Goal: Task Accomplishment & Management: Manage account settings

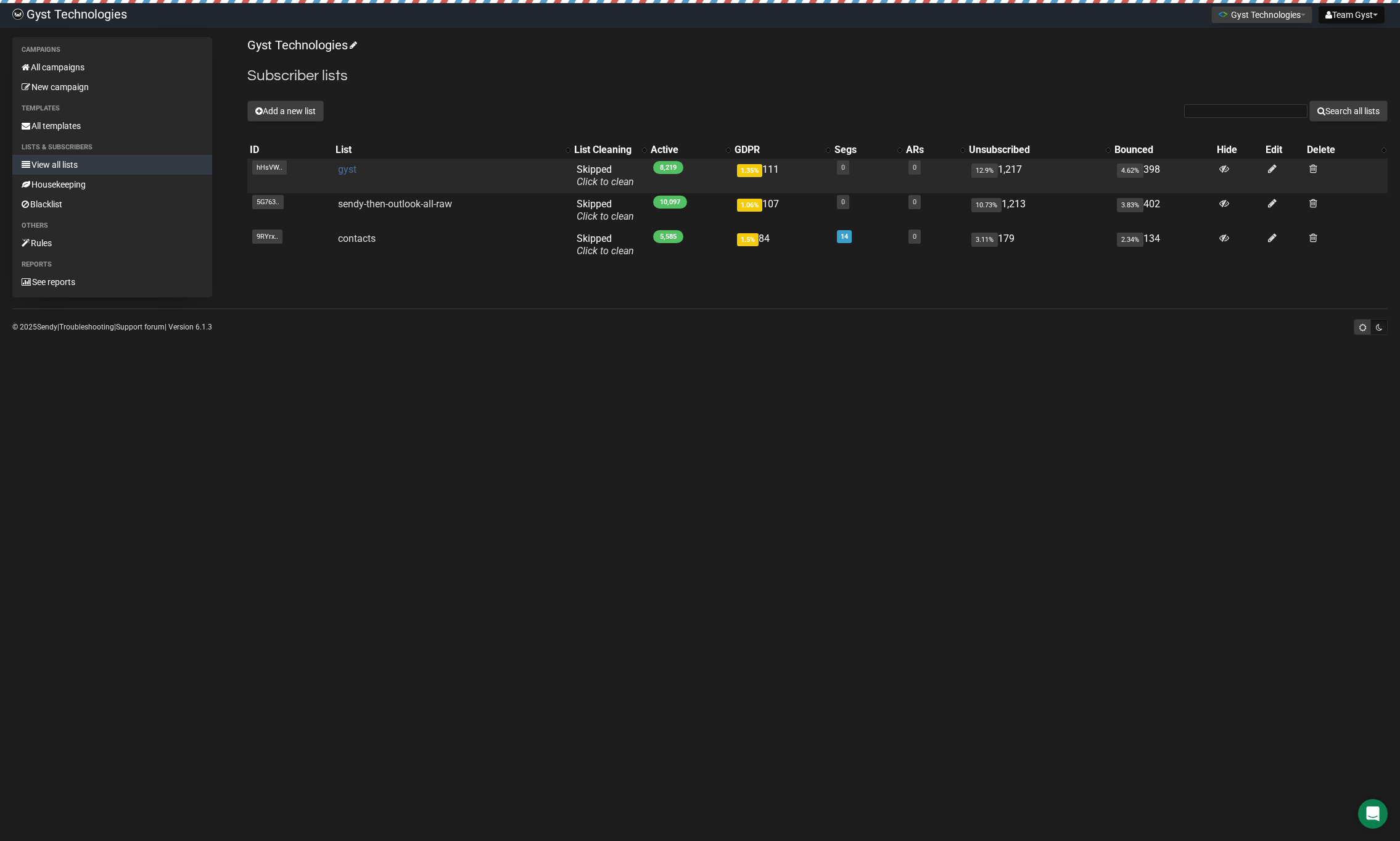
click at [348, 169] on link "gyst" at bounding box center [347, 169] width 18 height 12
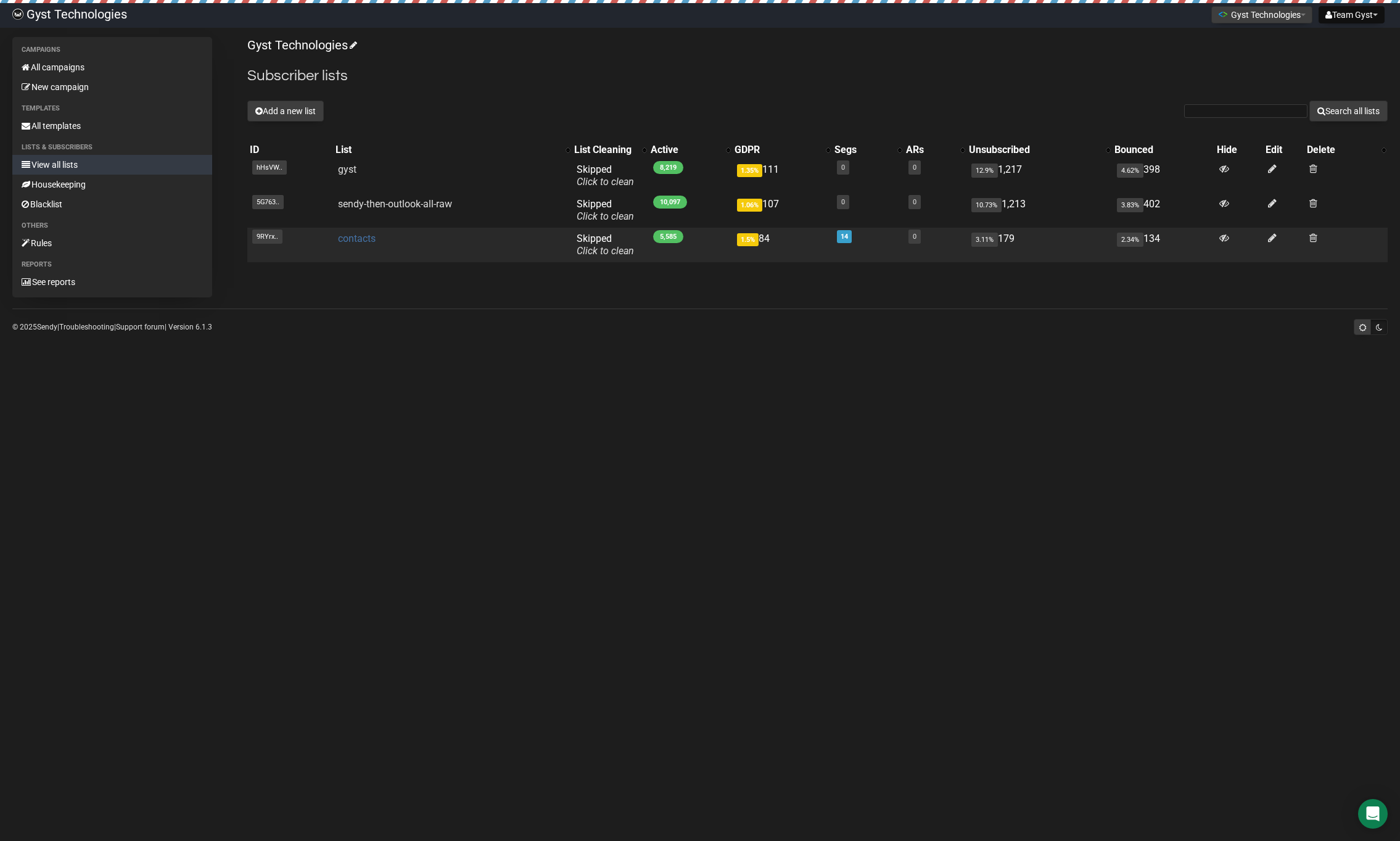
click at [347, 239] on link "contacts" at bounding box center [357, 239] width 38 height 12
click at [603, 250] on link "Click to clean" at bounding box center [605, 251] width 57 height 12
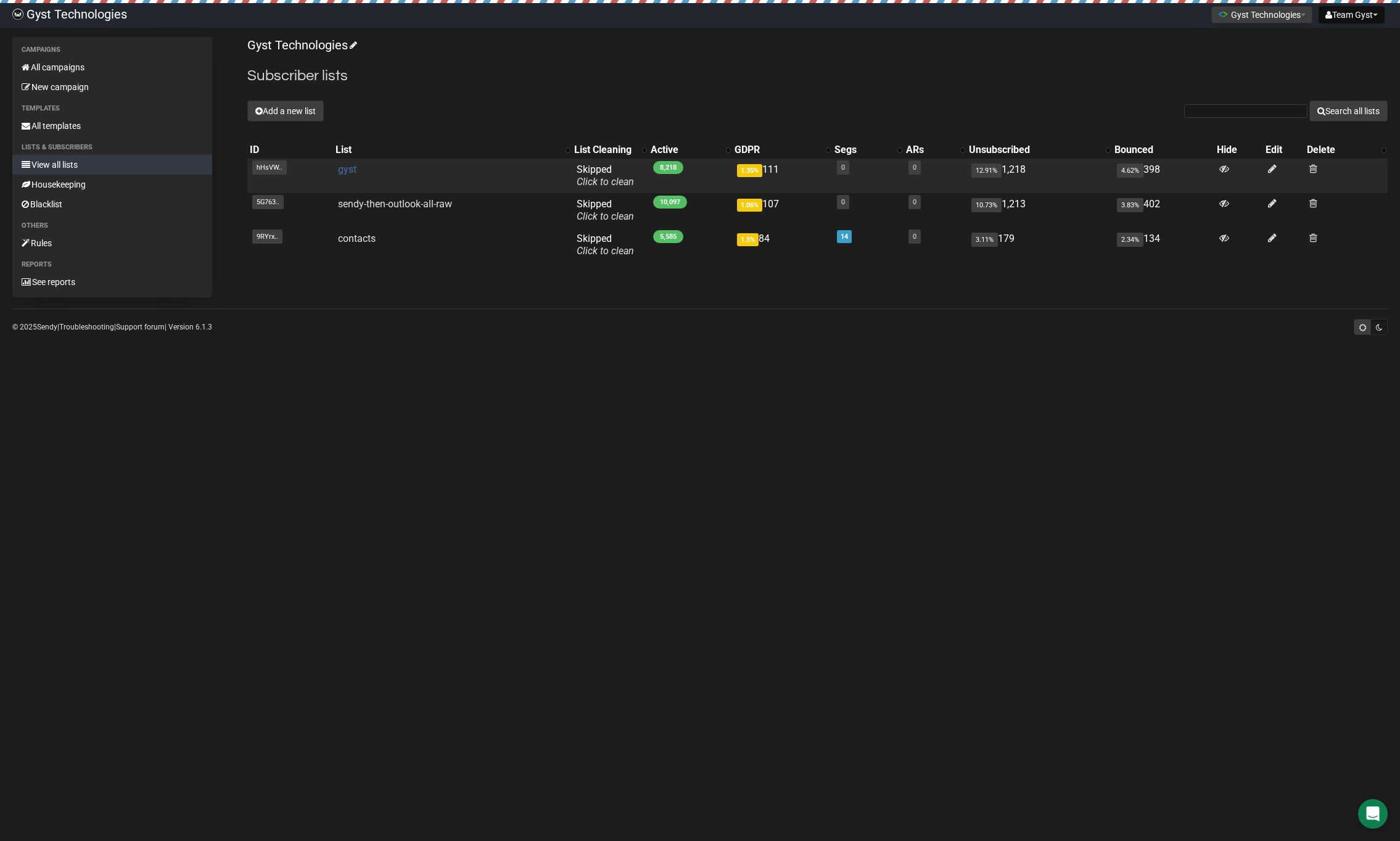
click at [344, 170] on link "gyst" at bounding box center [347, 169] width 18 height 12
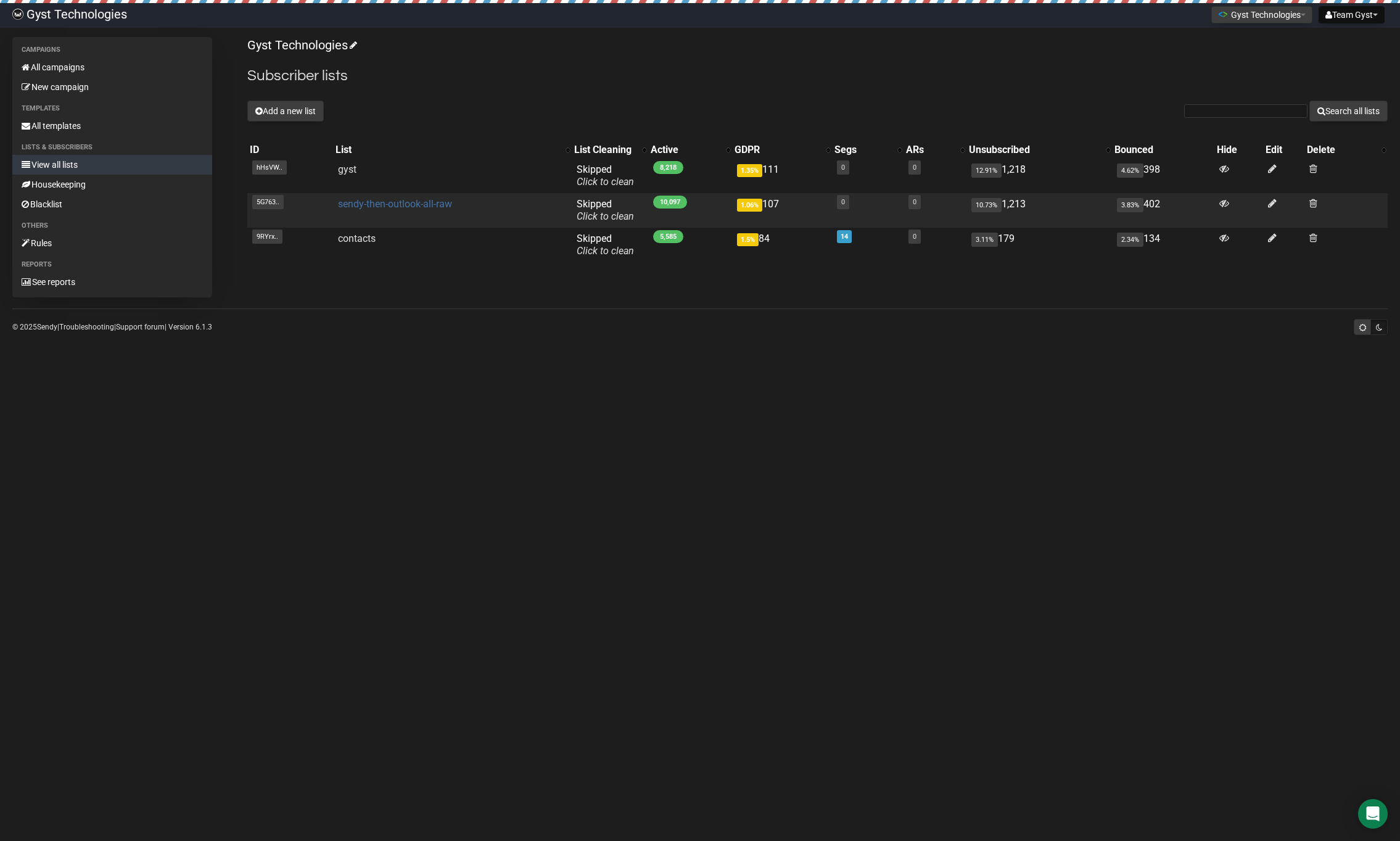
click at [371, 206] on link "sendy-then-outlook-all-raw" at bounding box center [395, 204] width 114 height 12
click at [345, 207] on link "sendy-then-outlook-all-raw" at bounding box center [395, 204] width 114 height 12
click at [1195, 111] on input "text" at bounding box center [1246, 111] width 124 height 14
type input "prospect"
click at [1310, 101] on button "Search all lists" at bounding box center [1349, 111] width 78 height 21
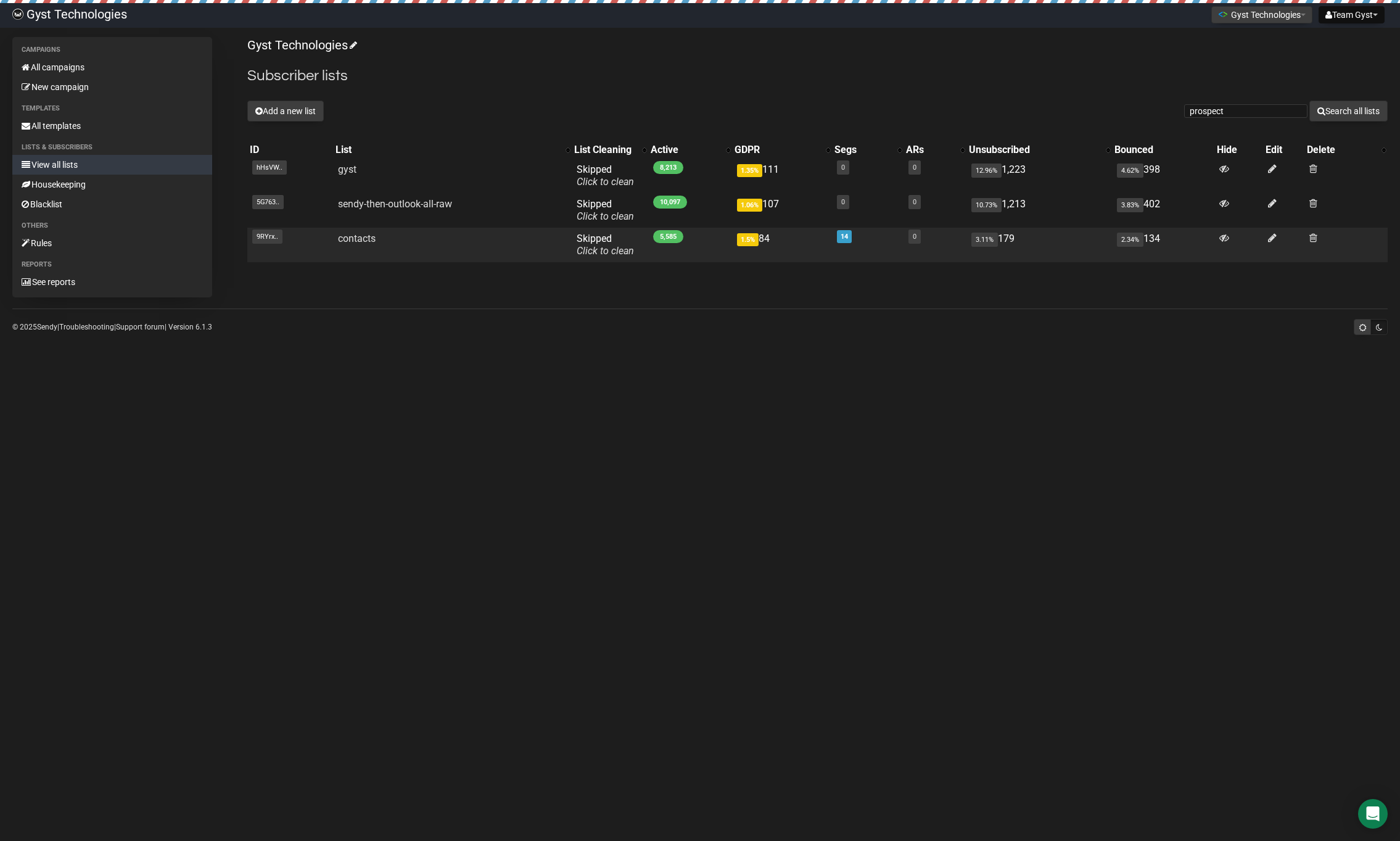
click at [523, 258] on td "contacts" at bounding box center [452, 245] width 239 height 34
click at [353, 235] on link "contacts" at bounding box center [357, 239] width 38 height 12
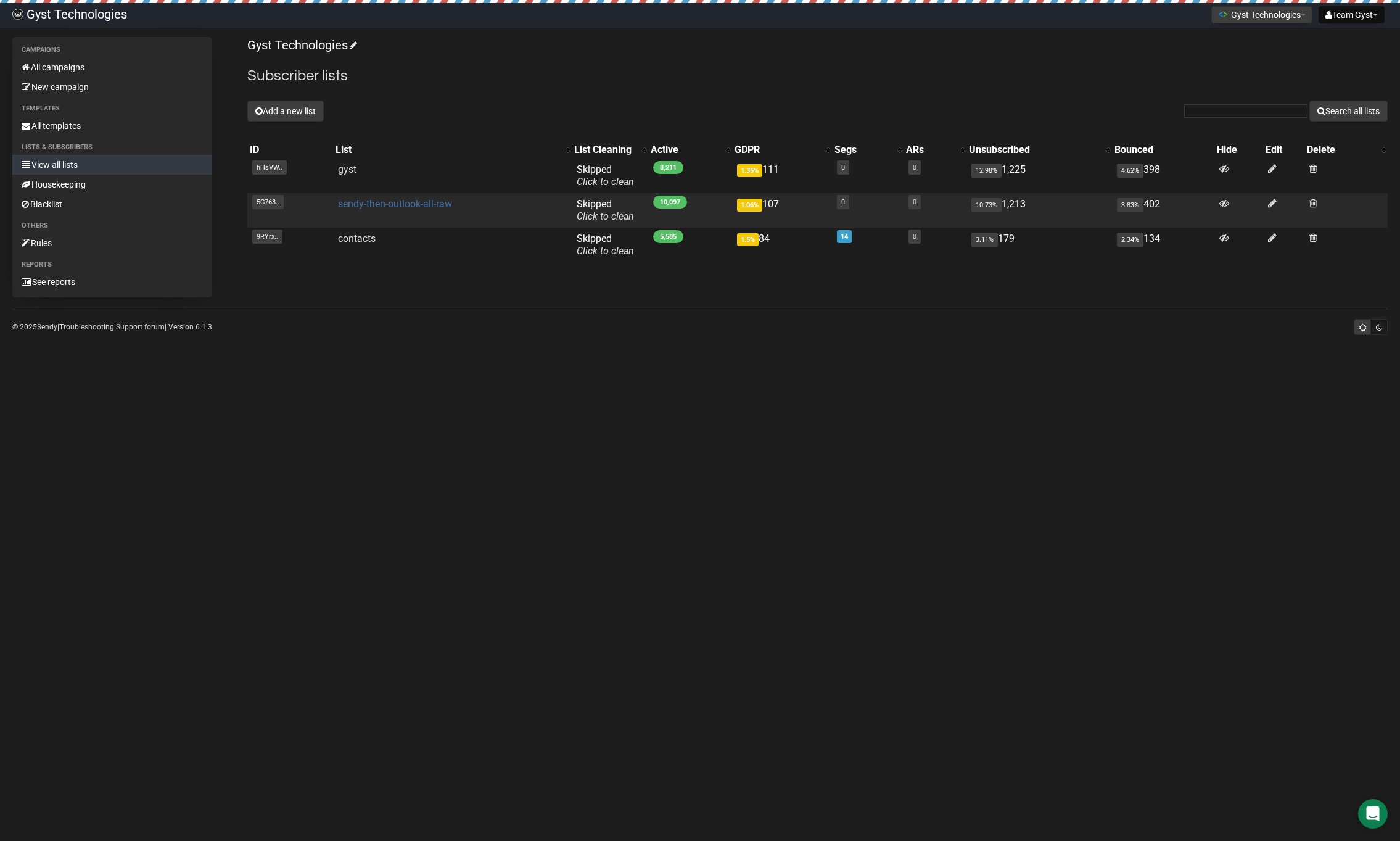
click at [438, 207] on link "sendy-then-outlook-all-raw" at bounding box center [395, 204] width 114 height 12
click at [1201, 111] on input "text" at bounding box center [1246, 111] width 124 height 14
type input "A2 Prof"
click at [1310, 101] on button "Search all lists" at bounding box center [1349, 111] width 78 height 21
click at [1203, 106] on input "text" at bounding box center [1246, 111] width 124 height 14
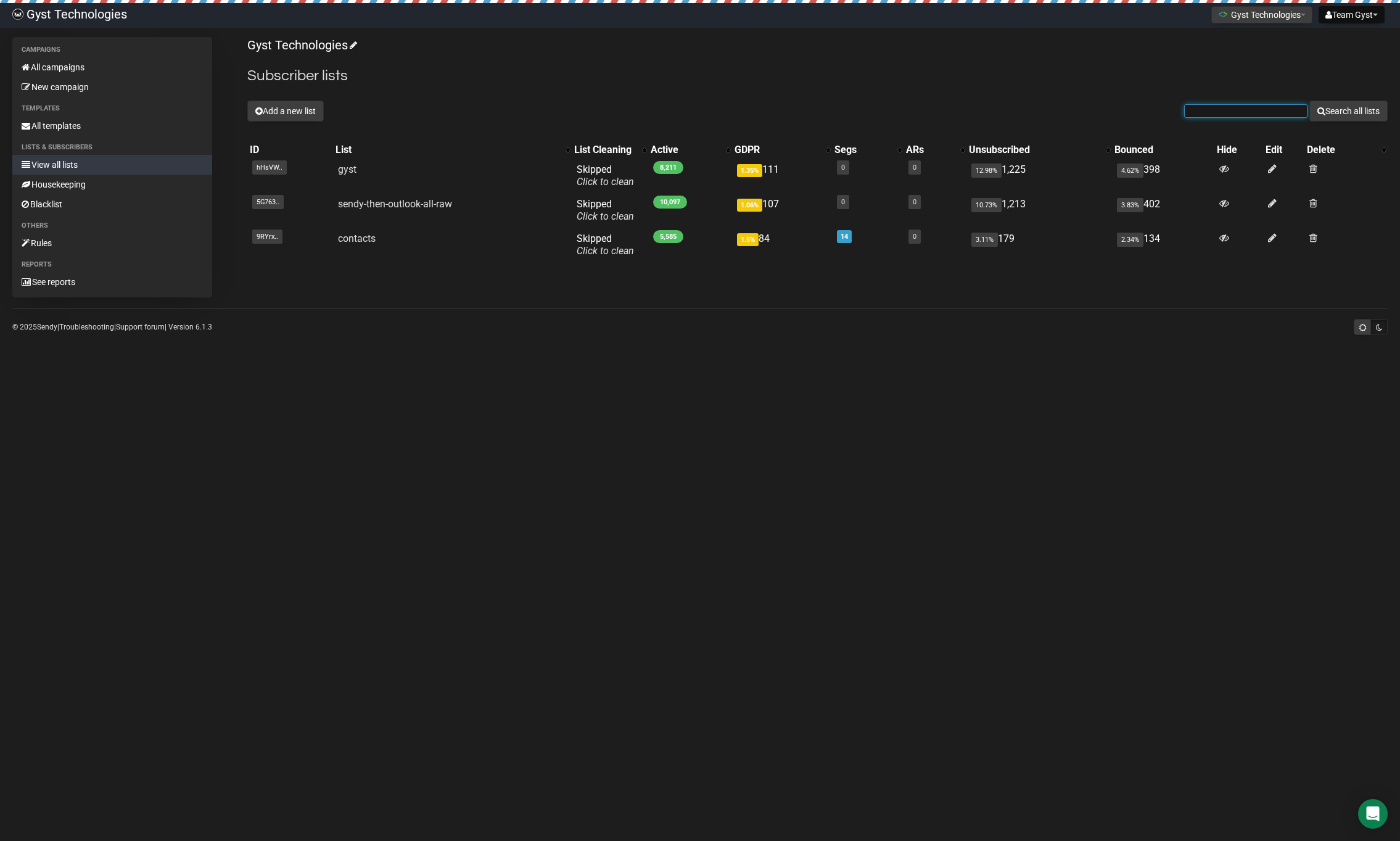
type input "A2 Professional Services"
click at [1310, 101] on button "Search all lists" at bounding box center [1349, 111] width 78 height 21
click at [304, 120] on button "Add a new list" at bounding box center [285, 111] width 77 height 21
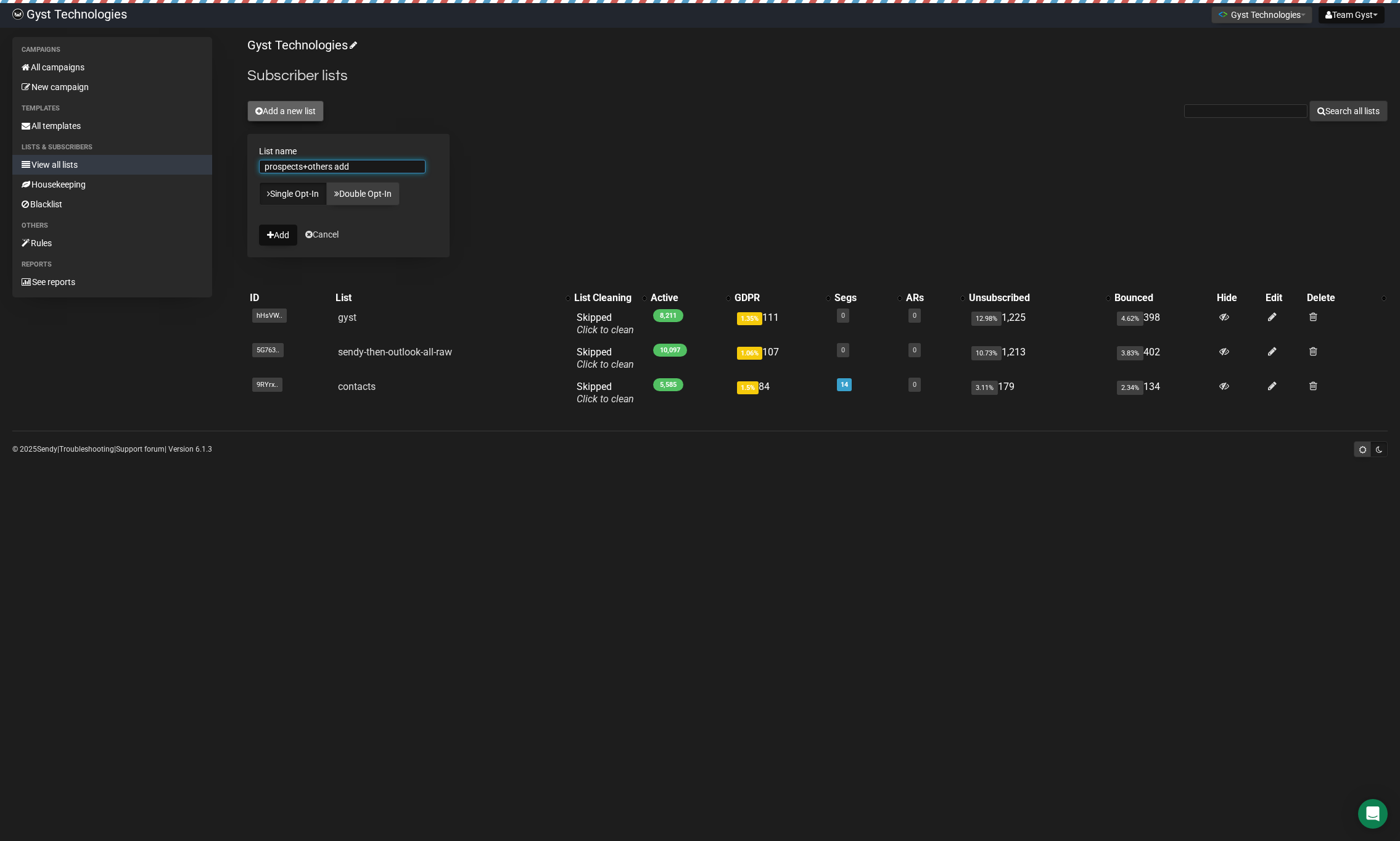
type input "prospects+others add"
click at [259, 224] on button "Add" at bounding box center [278, 235] width 38 height 21
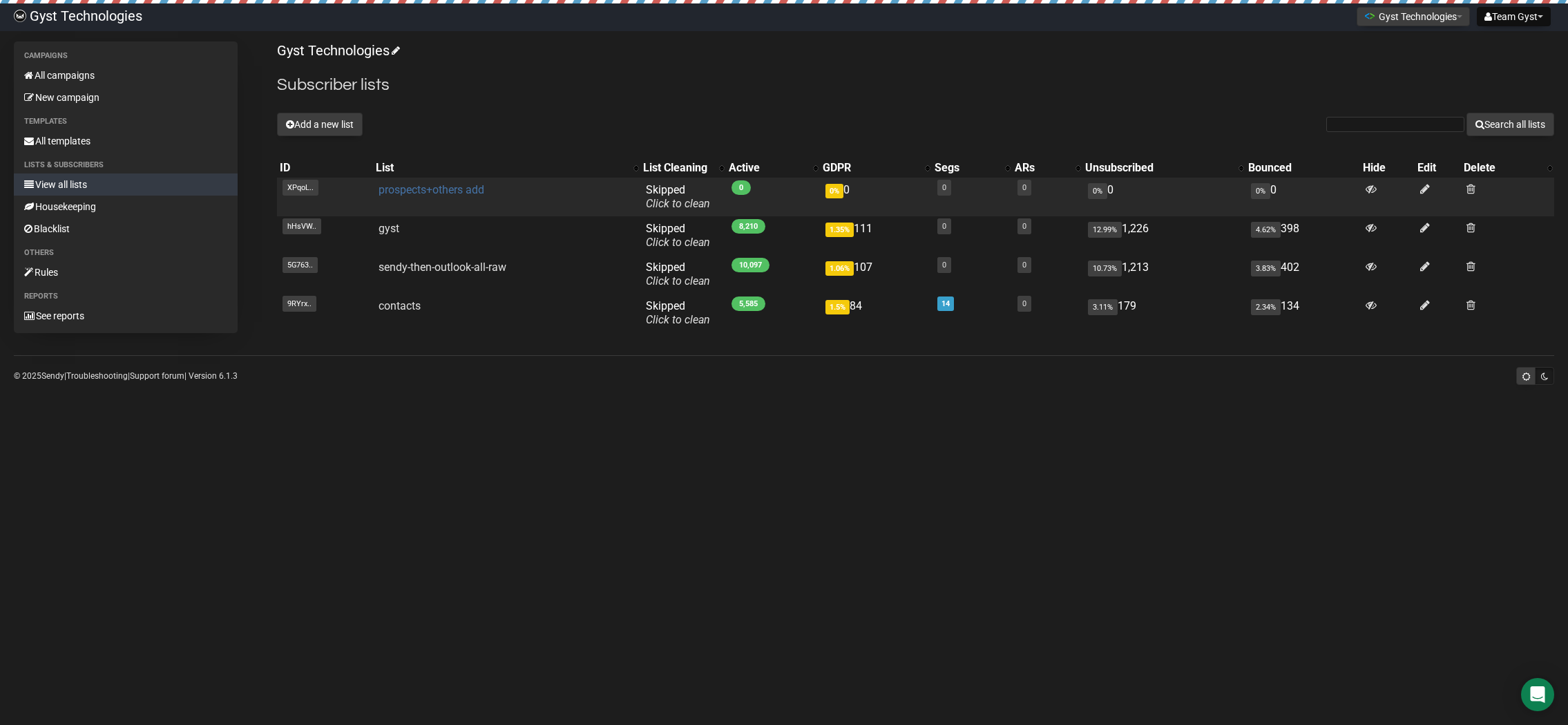
click at [406, 191] on link "prospects+others add" at bounding box center [431, 189] width 106 height 13
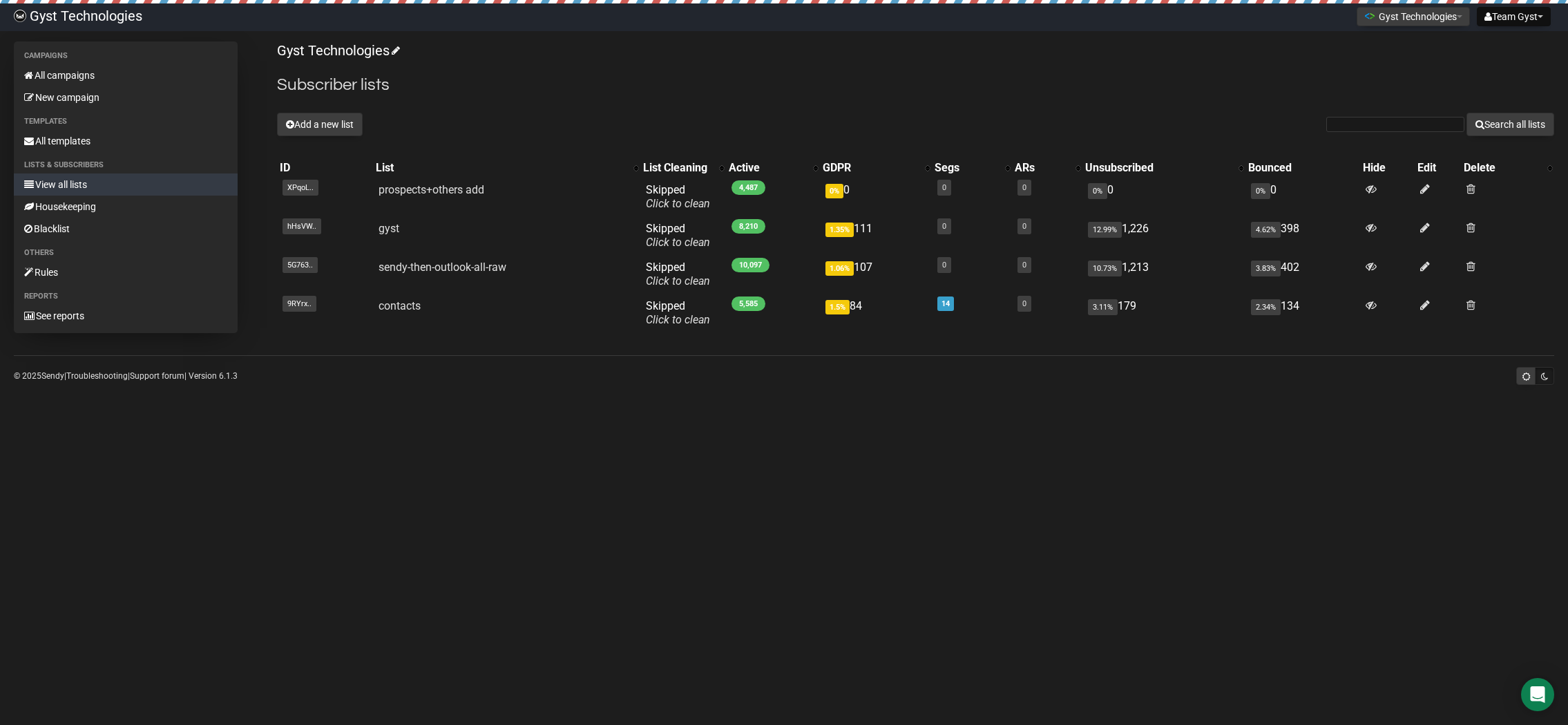
click at [70, 184] on link "View all lists" at bounding box center [125, 184] width 224 height 22
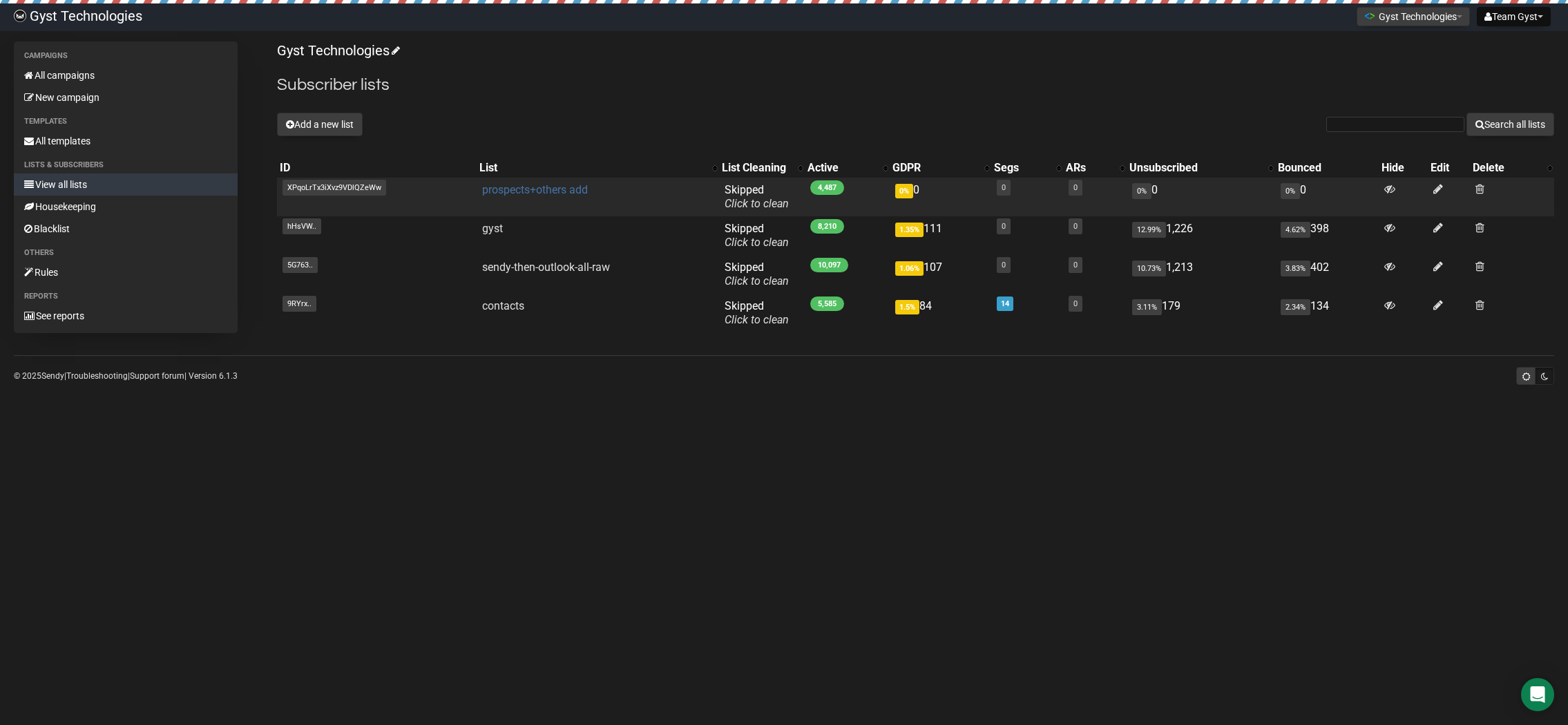
click at [523, 191] on link "prospects+others add" at bounding box center [535, 189] width 106 height 13
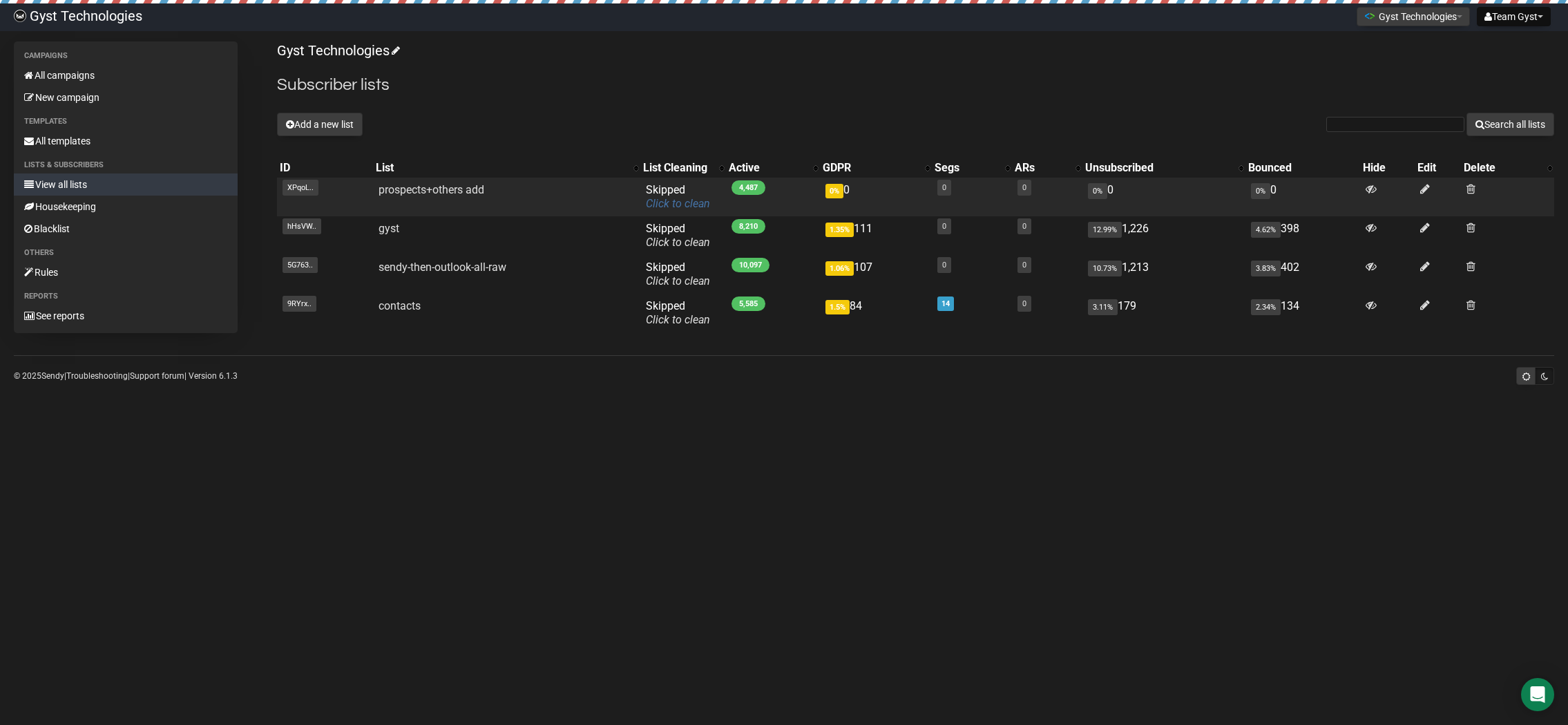
click at [691, 202] on link "Click to clean" at bounding box center [678, 203] width 64 height 13
click at [679, 205] on link "Click to clean" at bounding box center [678, 203] width 64 height 13
click at [663, 206] on link "Click to clean" at bounding box center [678, 203] width 64 height 13
click at [690, 201] on link "Click to clean" at bounding box center [678, 203] width 64 height 13
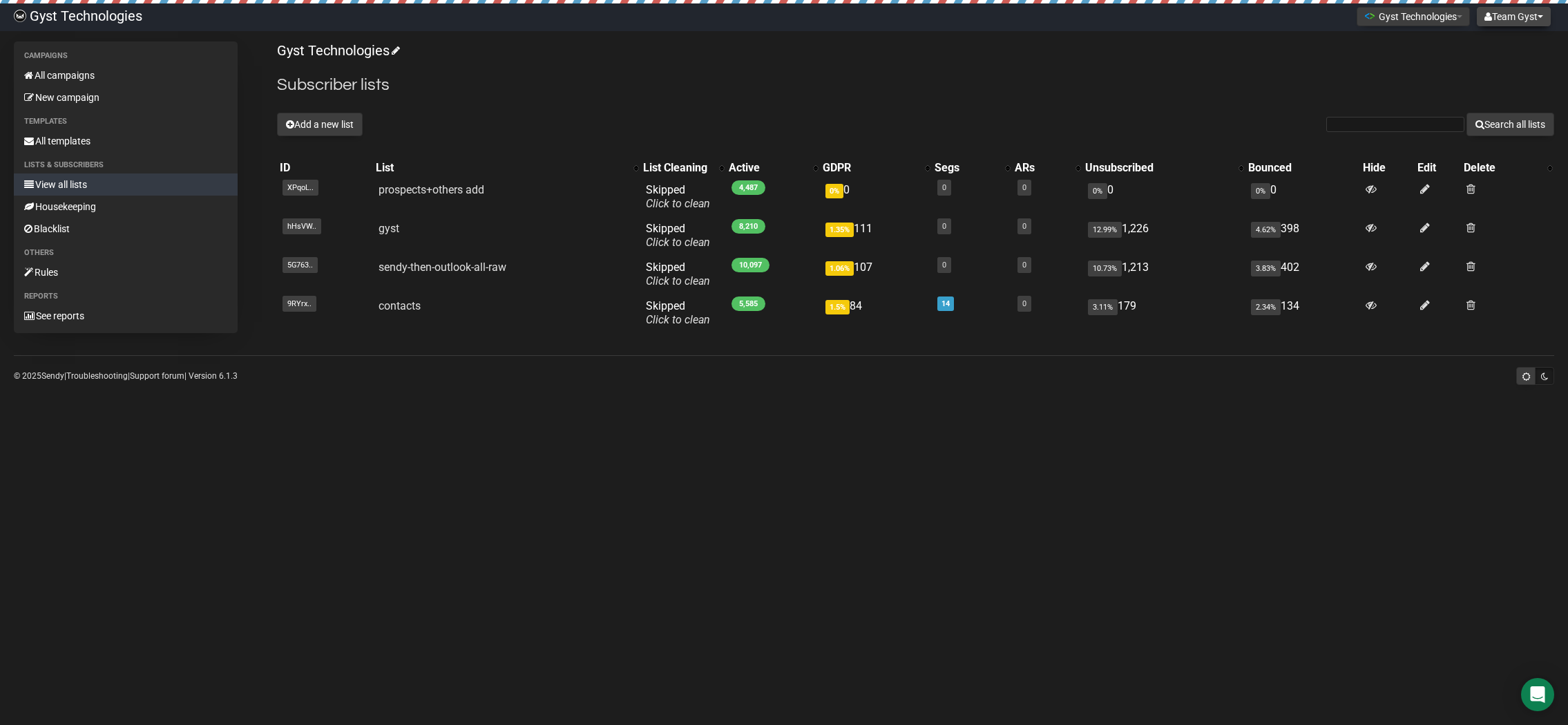
click at [1513, 17] on button "Team Gyst" at bounding box center [1513, 16] width 74 height 20
click at [1490, 74] on link "Logout" at bounding box center [1499, 81] width 111 height 20
